Goal: Find contact information: Find contact information

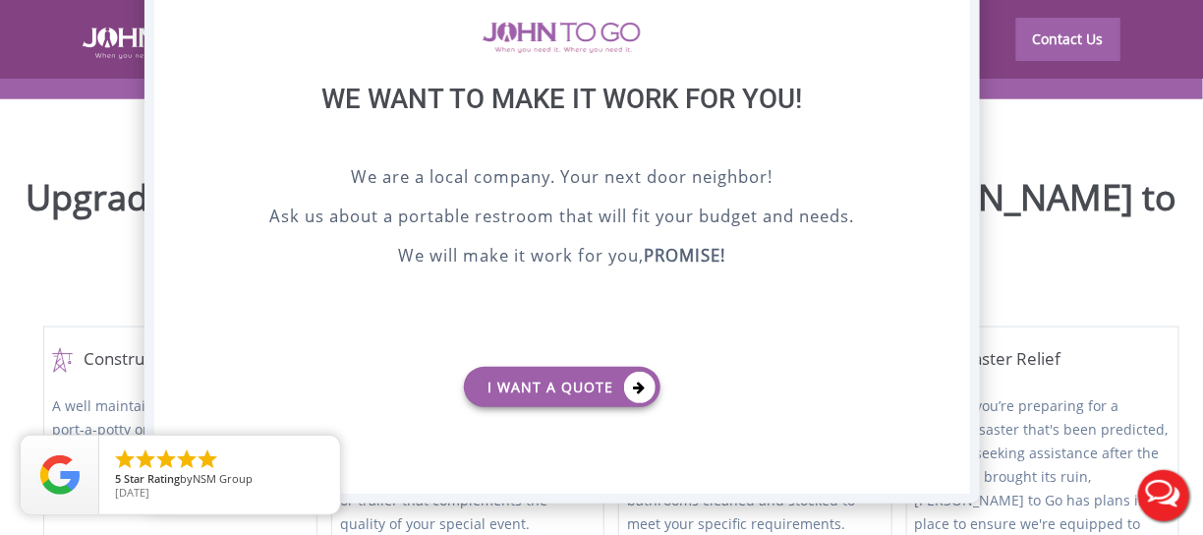
scroll to position [590, 0]
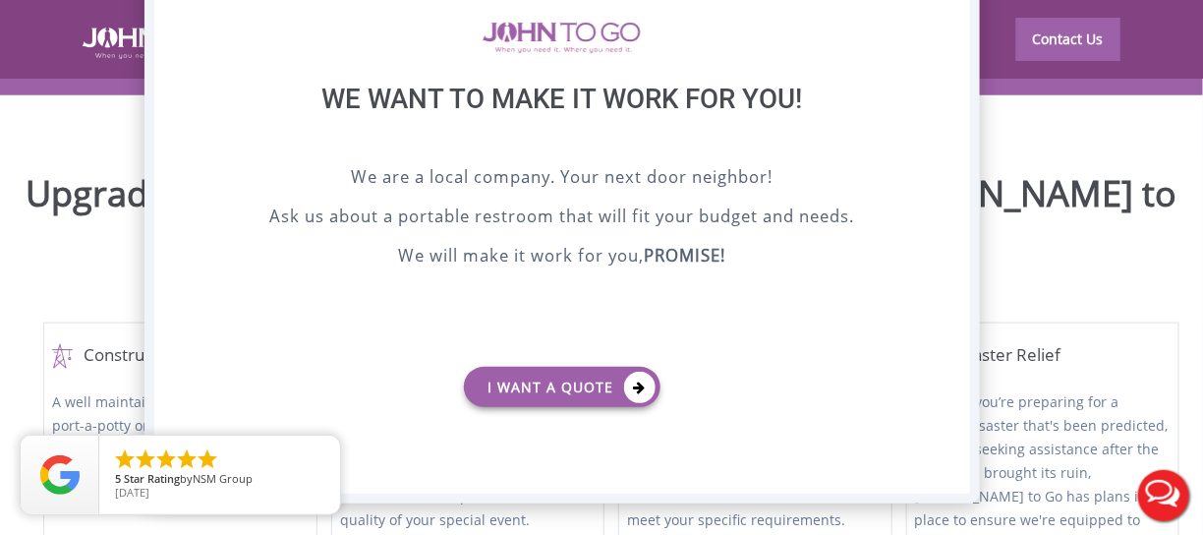
click at [1066, 292] on div at bounding box center [601, 267] width 1203 height 535
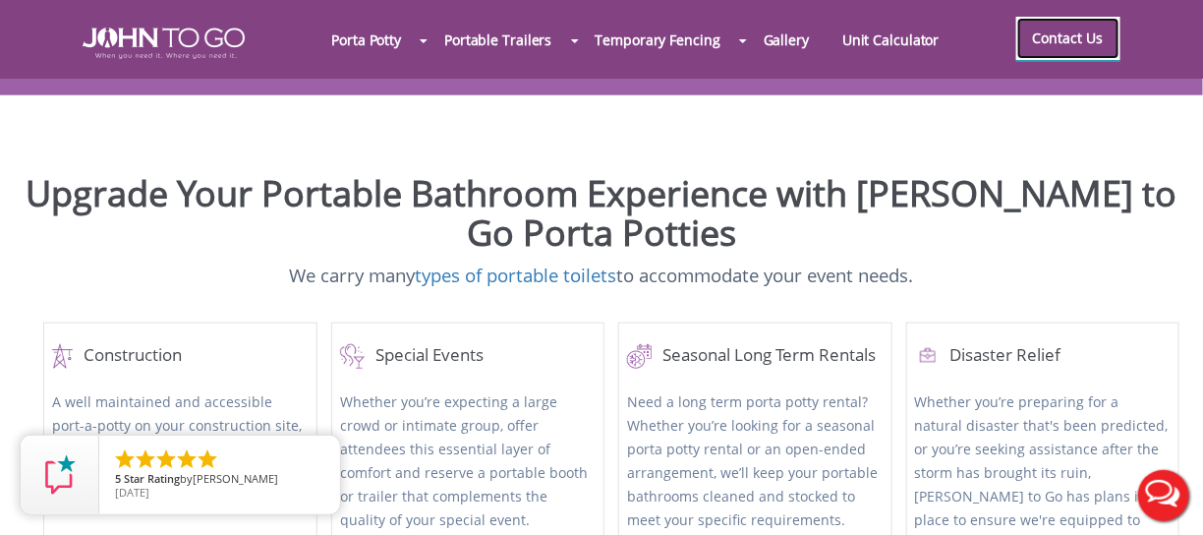
click at [1061, 33] on link "Contact Us" at bounding box center [1068, 38] width 104 height 43
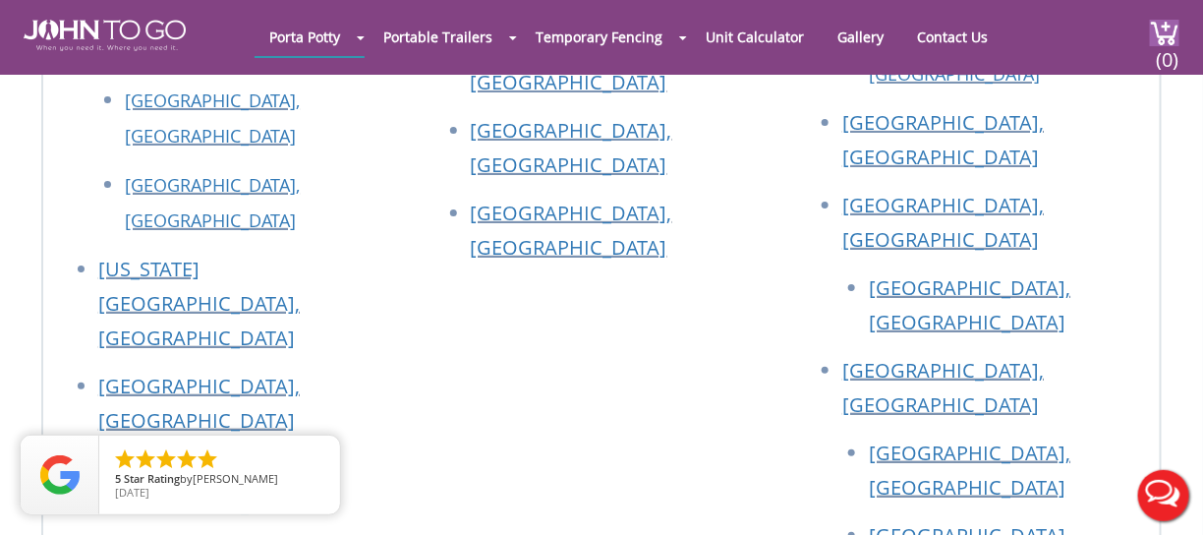
scroll to position [2358, 0]
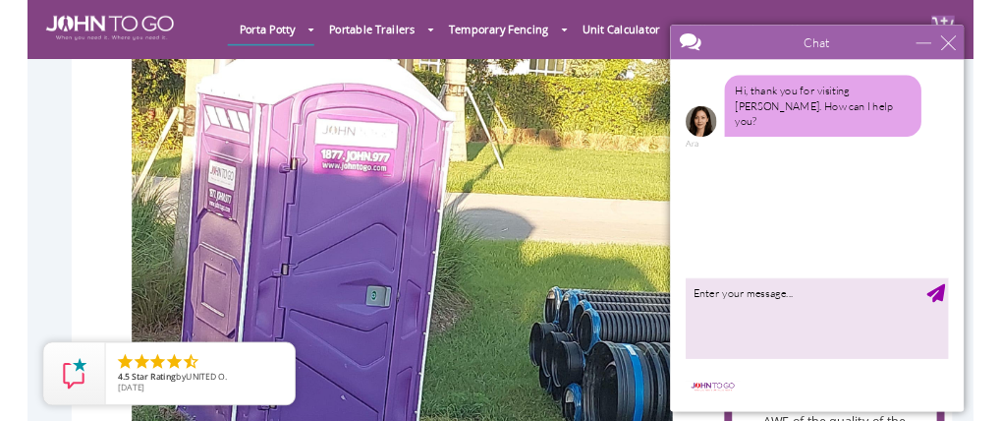
scroll to position [1769, 0]
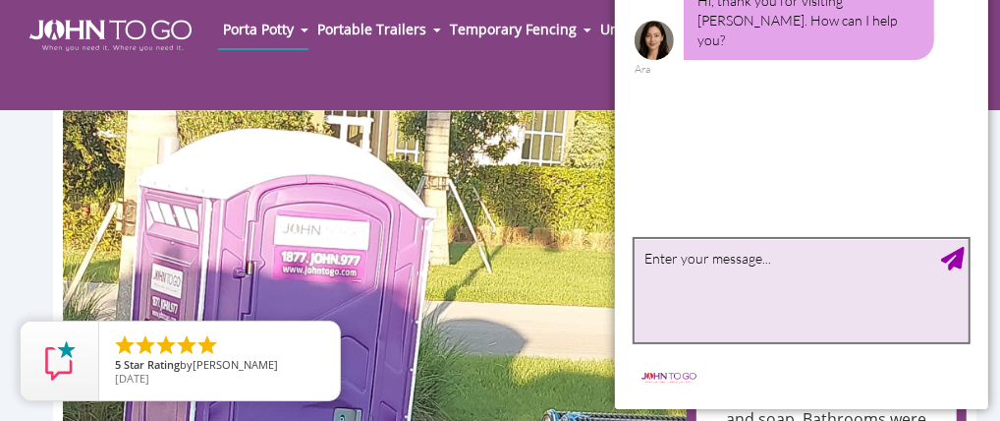
click at [704, 271] on textarea "type your message" at bounding box center [801, 291] width 334 height 103
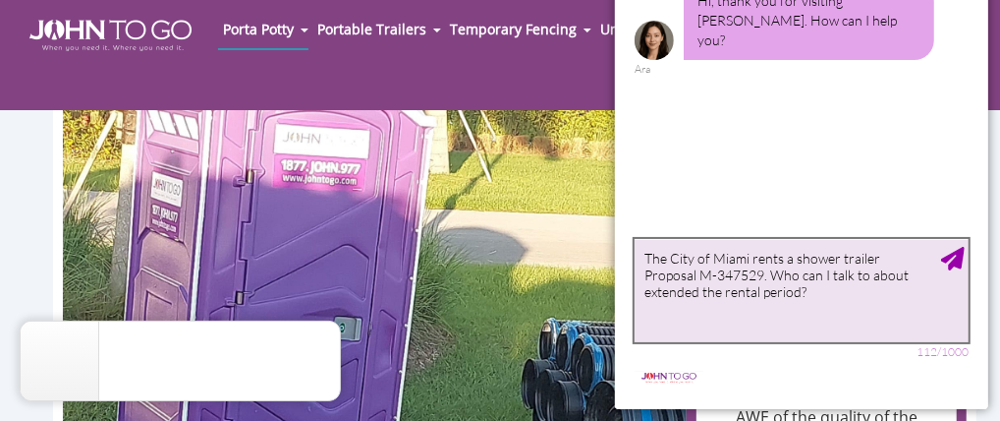
scroll to position [1965, 0]
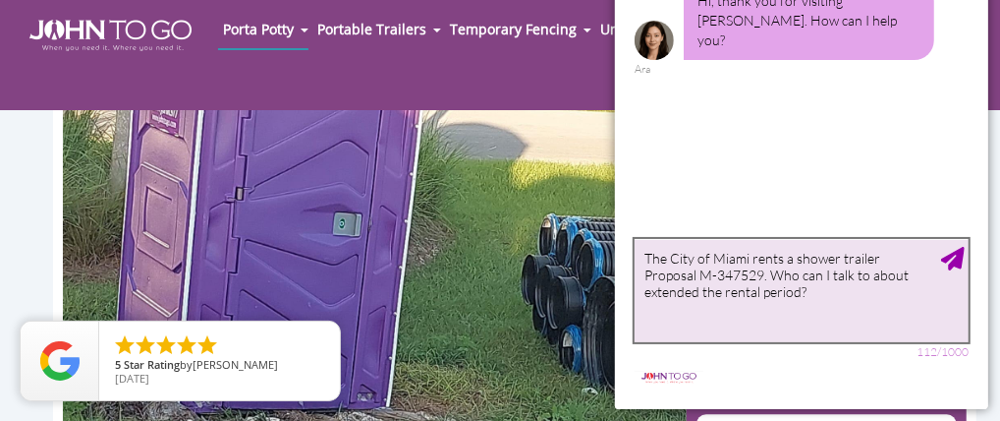
type textarea "The City of Miami rents a shower trailer Proposal M-347529. Who can I talk to a…"
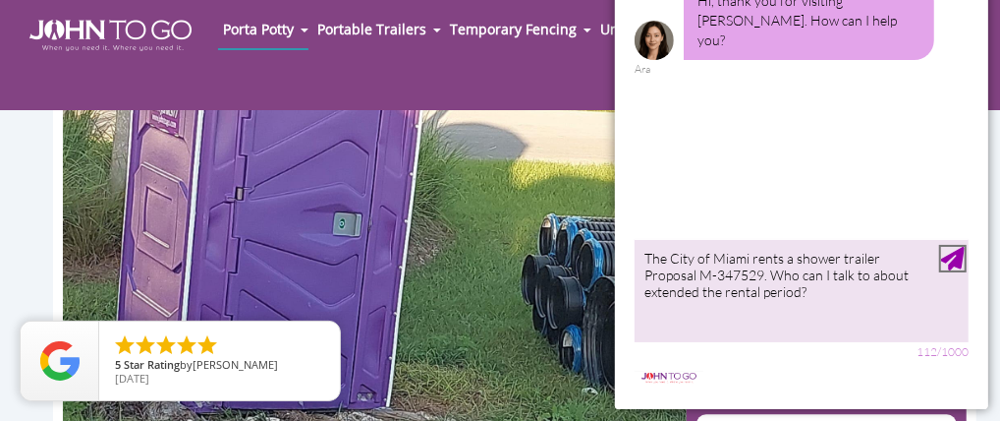
click at [955, 256] on div "Send Message" at bounding box center [952, 260] width 24 height 24
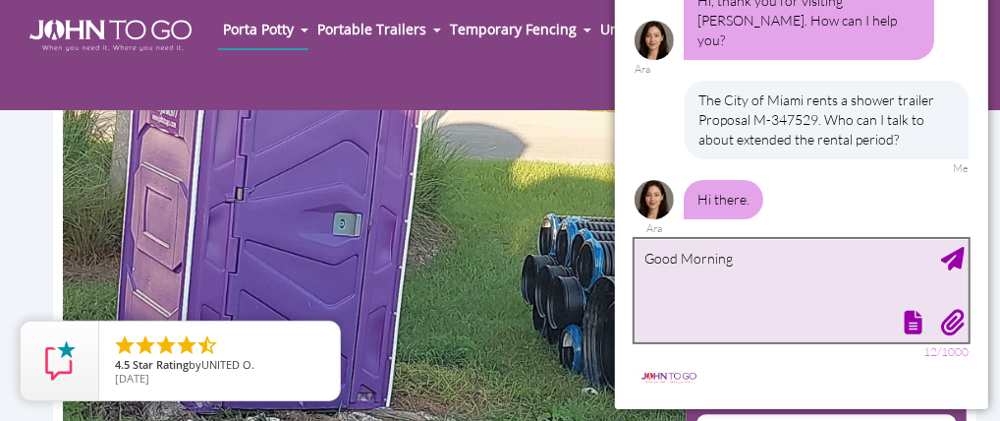
type textarea "Good Morning"
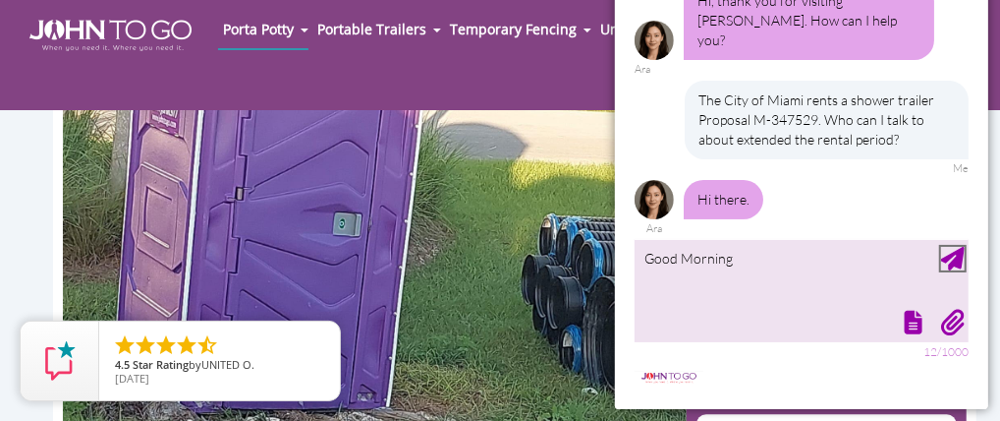
click at [954, 260] on div "Send Message" at bounding box center [952, 260] width 24 height 24
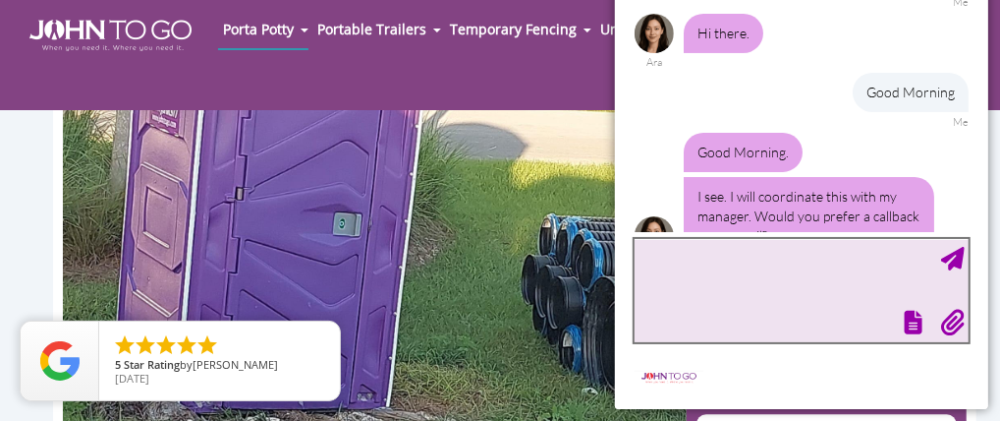
scroll to position [190, 0]
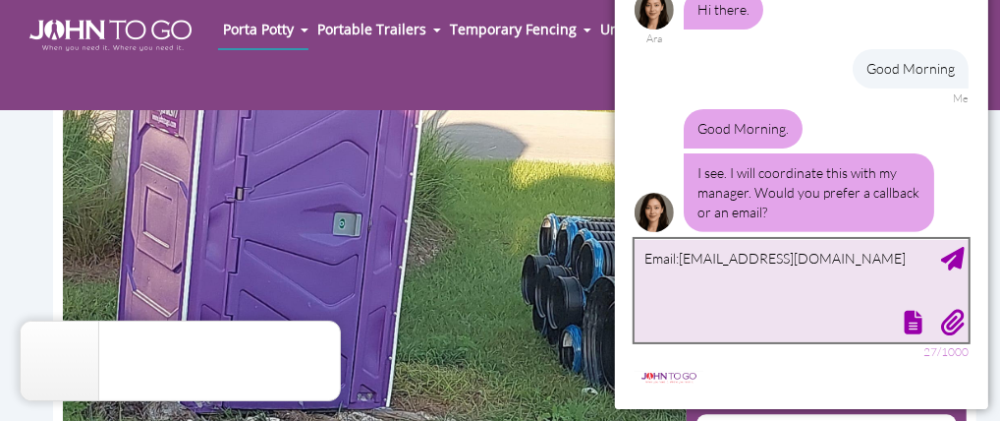
type textarea "Email:[EMAIL_ADDRESS][DOMAIN_NAME]"
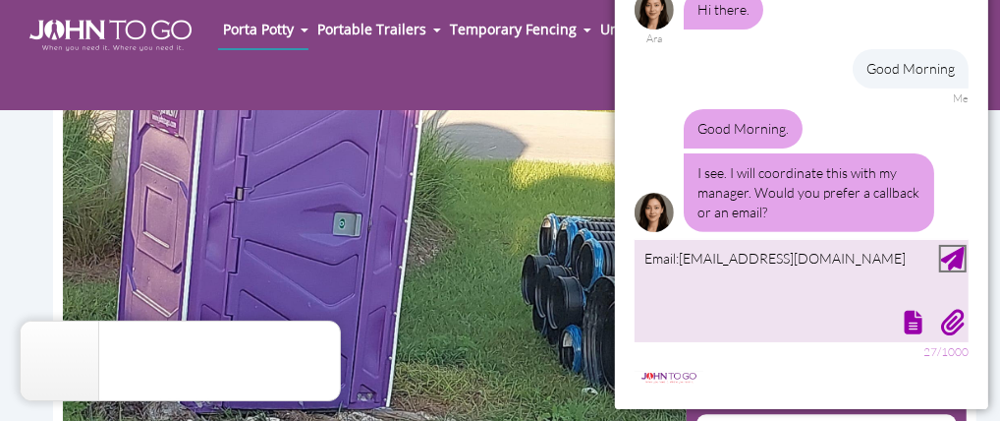
click at [955, 262] on div "Send Message" at bounding box center [952, 260] width 24 height 24
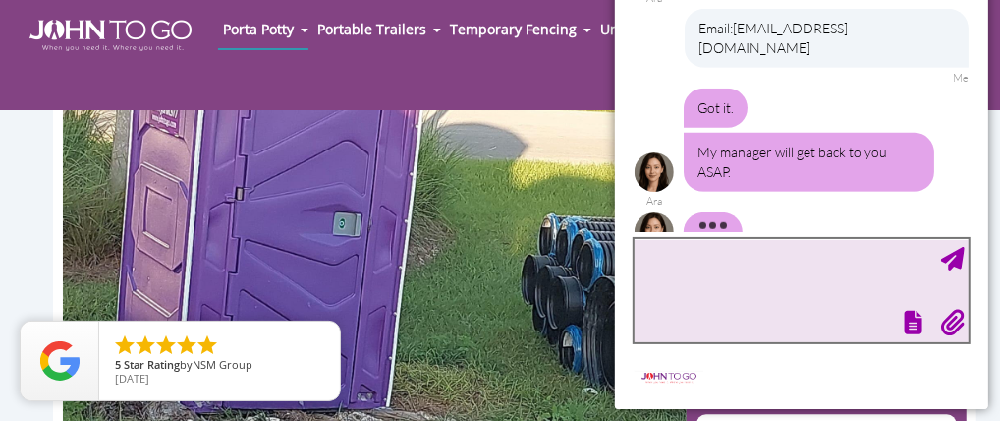
scroll to position [418, 0]
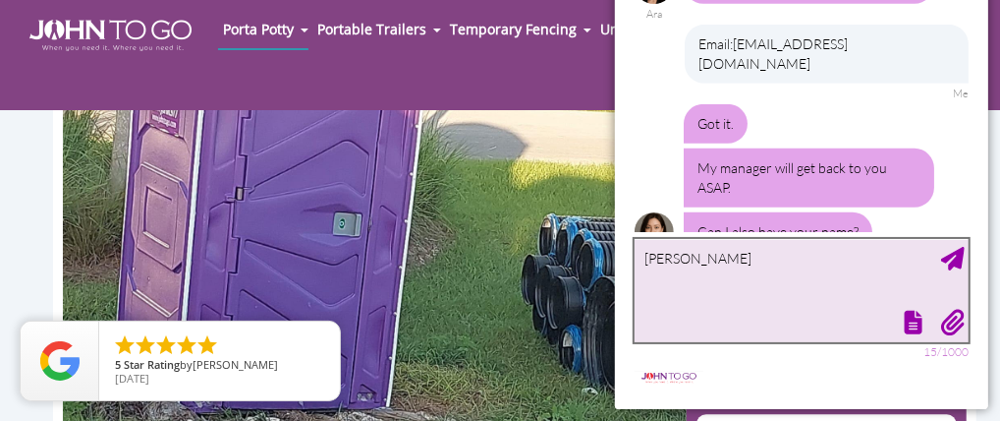
type textarea "[PERSON_NAME]"
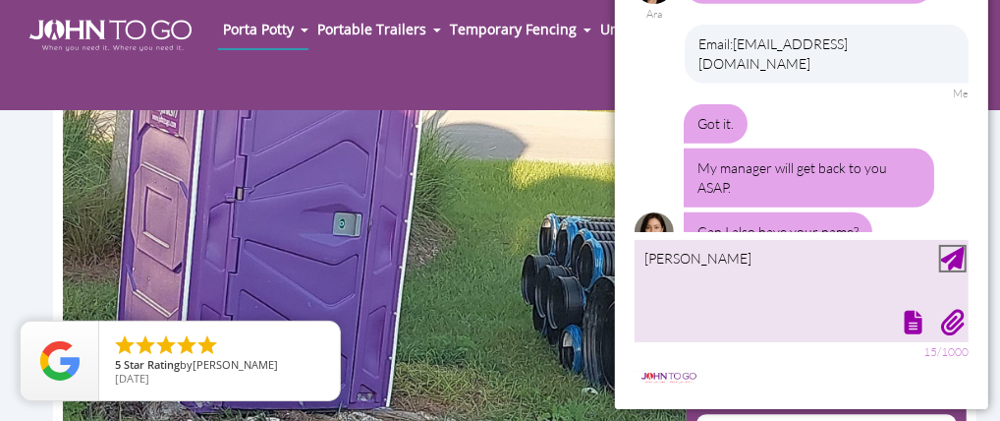
click at [956, 254] on div "Send Message" at bounding box center [952, 260] width 24 height 24
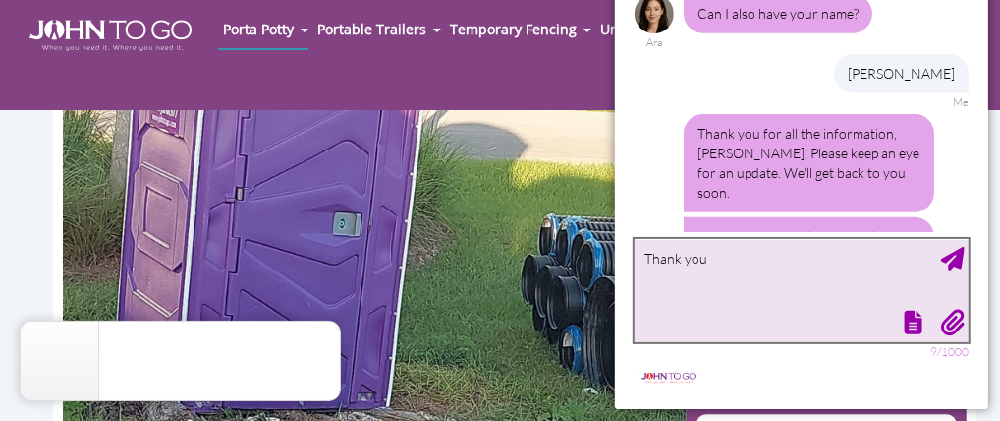
scroll to position [641, 0]
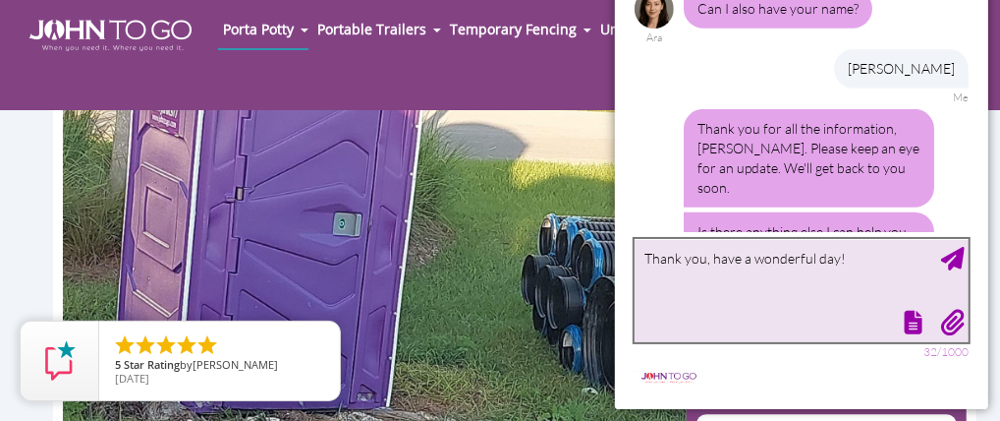
type textarea "Thank you, have a wonderful day!"
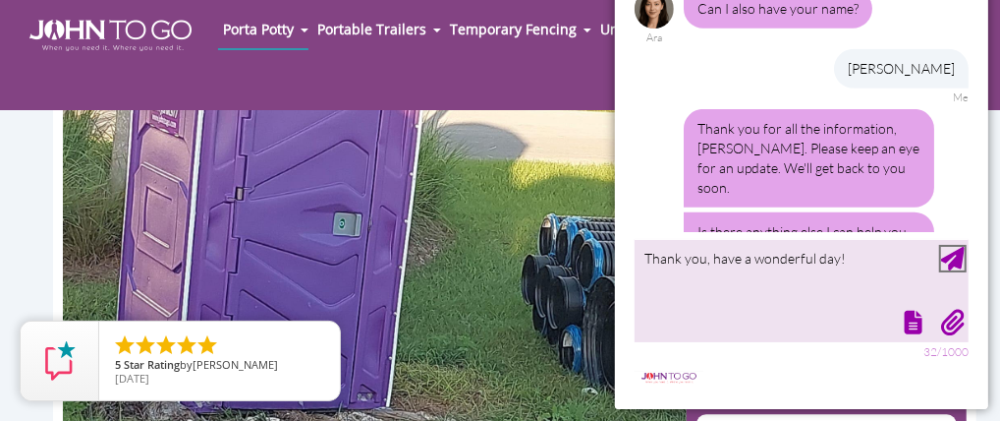
click at [948, 260] on div "Send Message" at bounding box center [952, 260] width 24 height 24
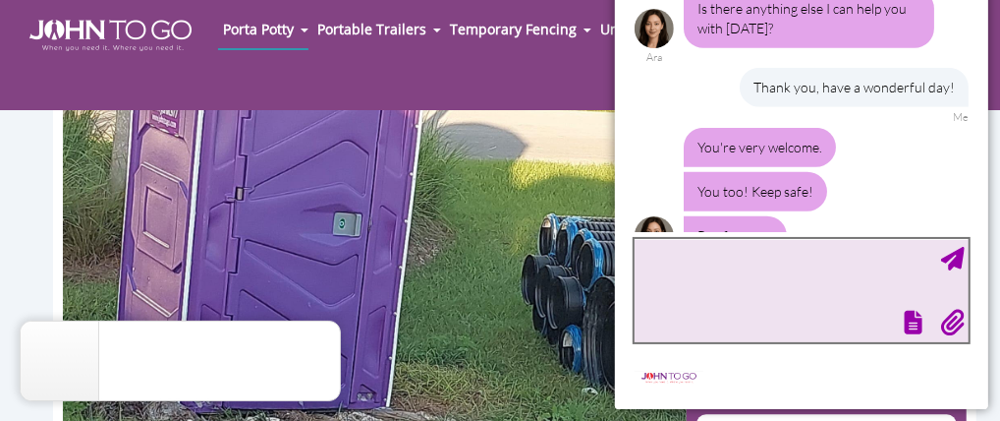
scroll to position [848, 0]
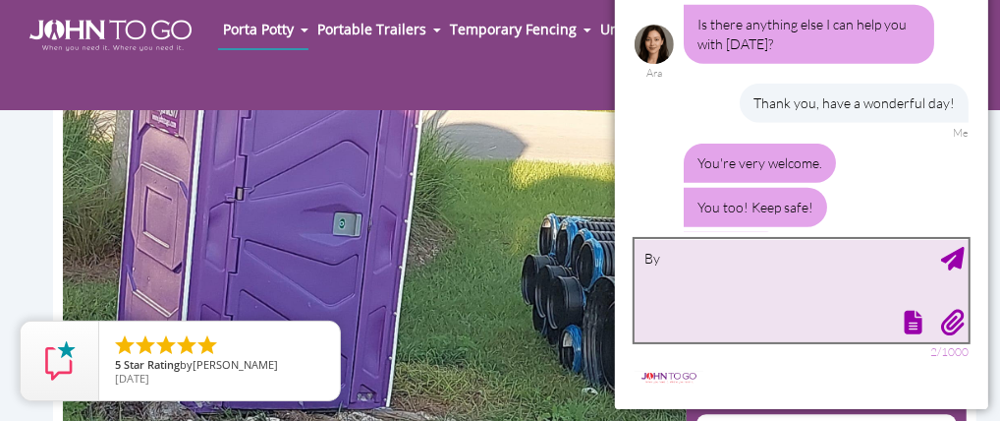
type textarea "Bye"
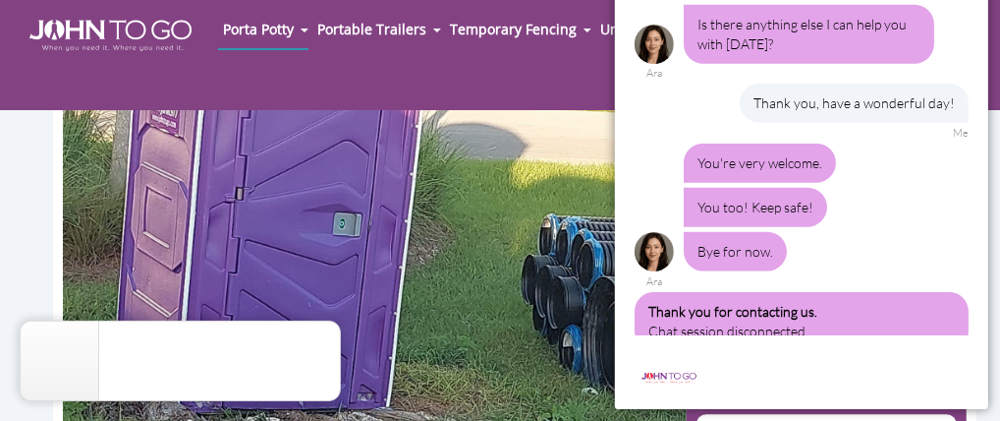
scroll to position [1150, 0]
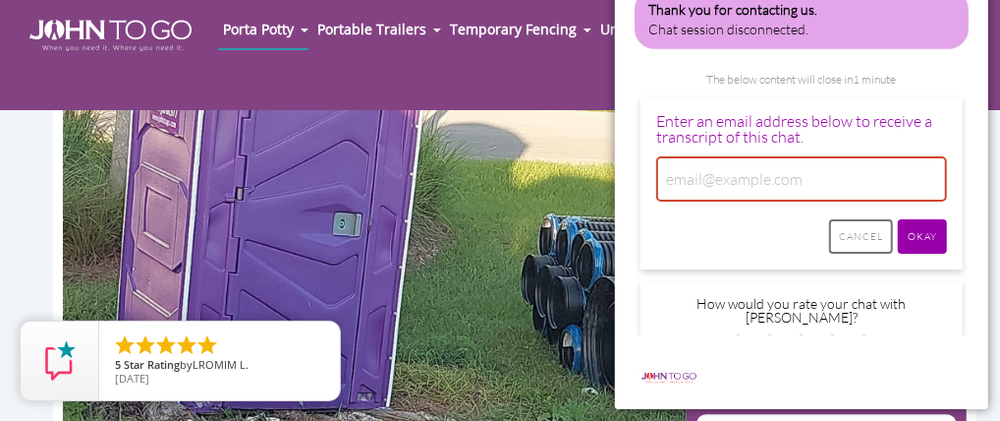
click at [855, 220] on input "Cancel" at bounding box center [860, 237] width 64 height 34
